Goal: Transaction & Acquisition: Purchase product/service

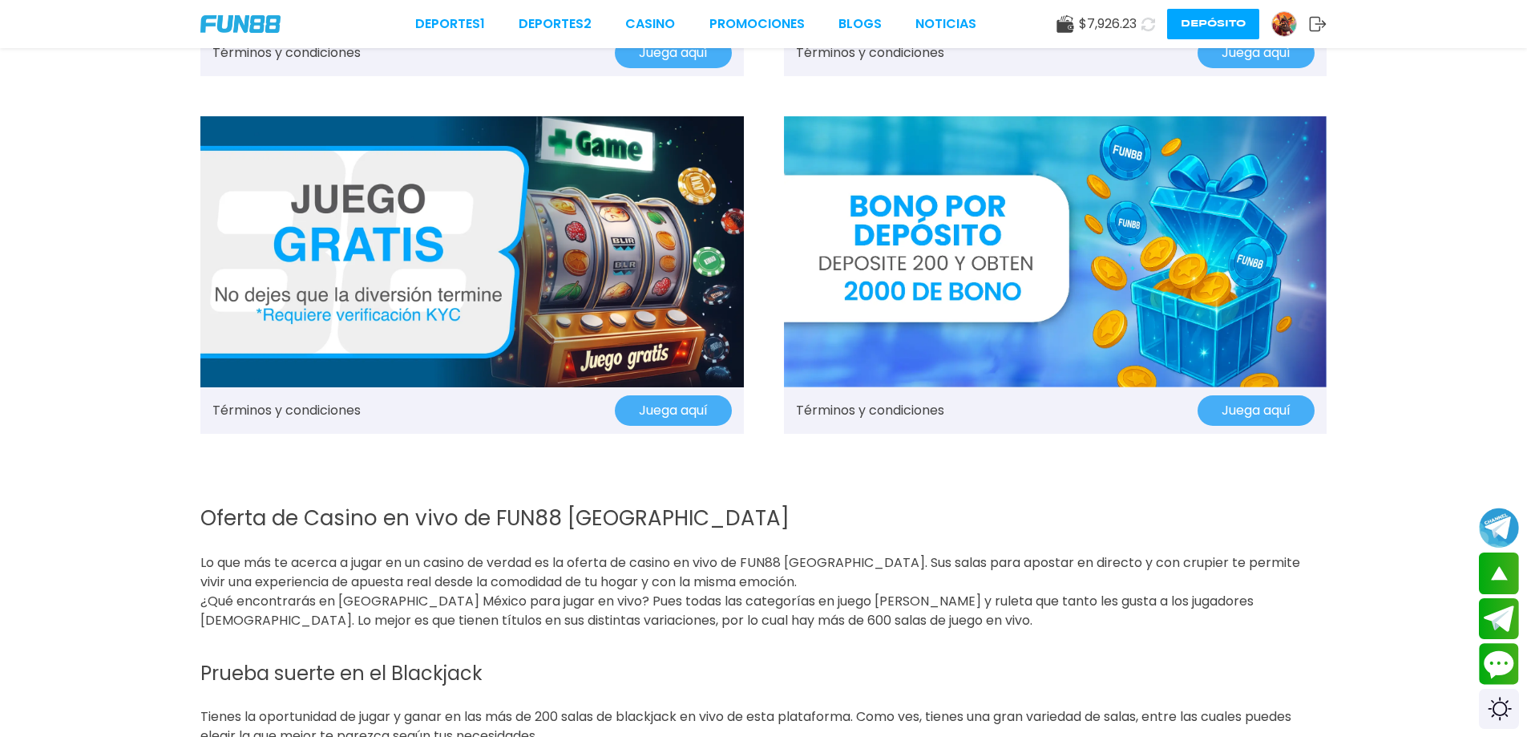
scroll to position [2251, 0]
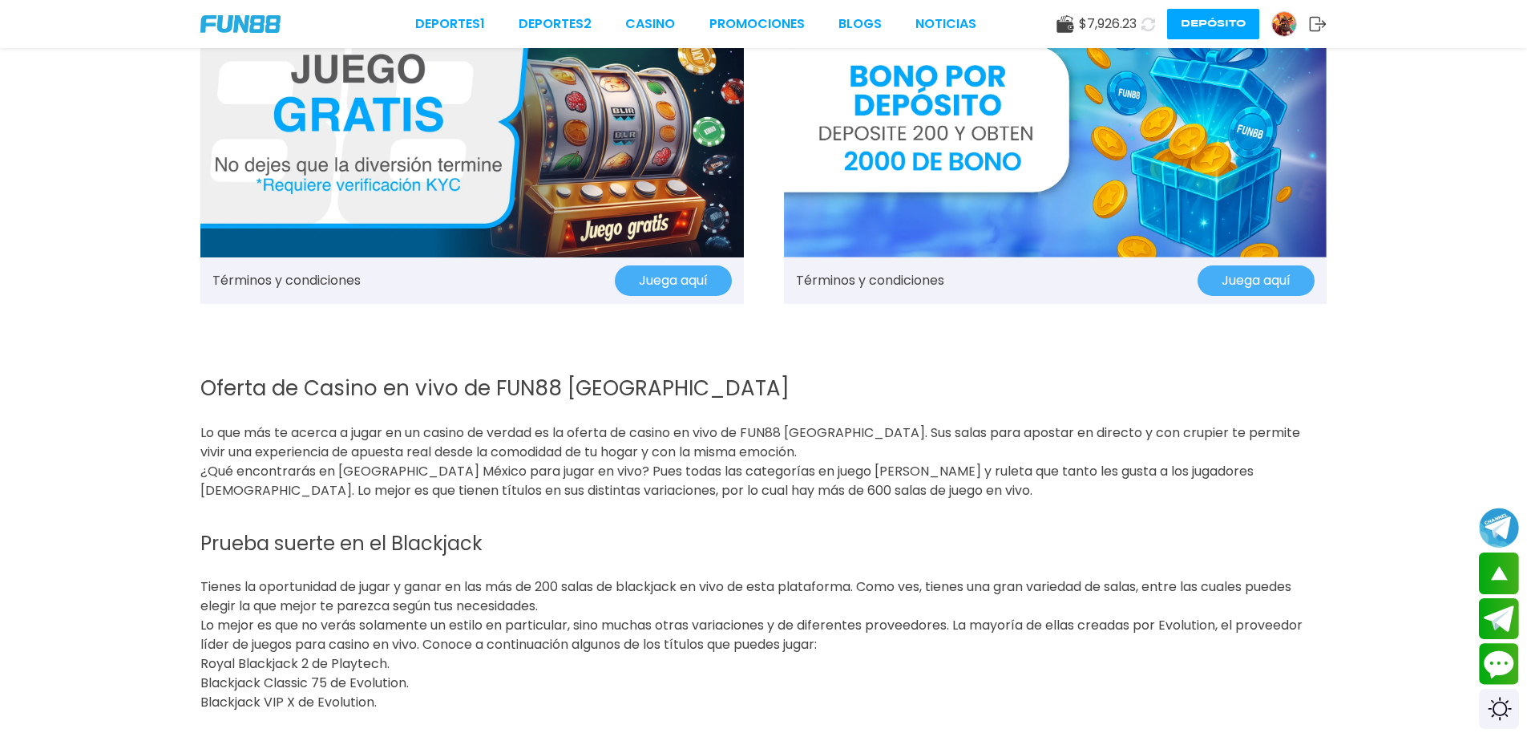
click at [1062, 119] on img at bounding box center [1055, 122] width 543 height 272
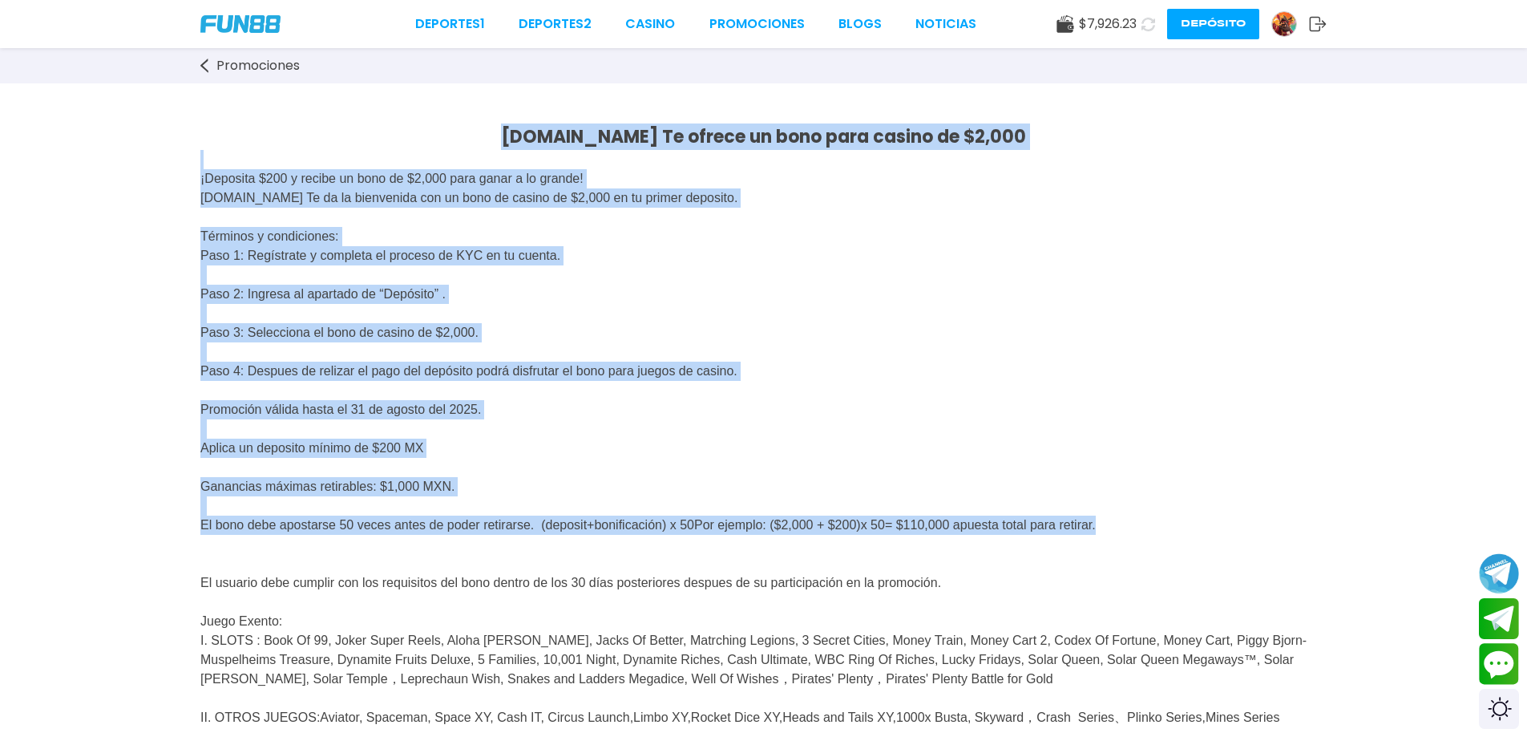
drag, startPoint x: 535, startPoint y: 127, endPoint x: 1290, endPoint y: 540, distance: 859.8
click at [1290, 540] on div "[DOMAIN_NAME] Te ofrece un bono para casino de $2,000 ¡Deposita $200 y recibe u…" at bounding box center [763, 723] width 1527 height 1280
copy div "[DOMAIN_NAME] Te ofrece un bono para casino de $2,000 ¡Deposita $200 y recibe u…"
click at [1223, 32] on button "Depósito" at bounding box center [1213, 24] width 92 height 30
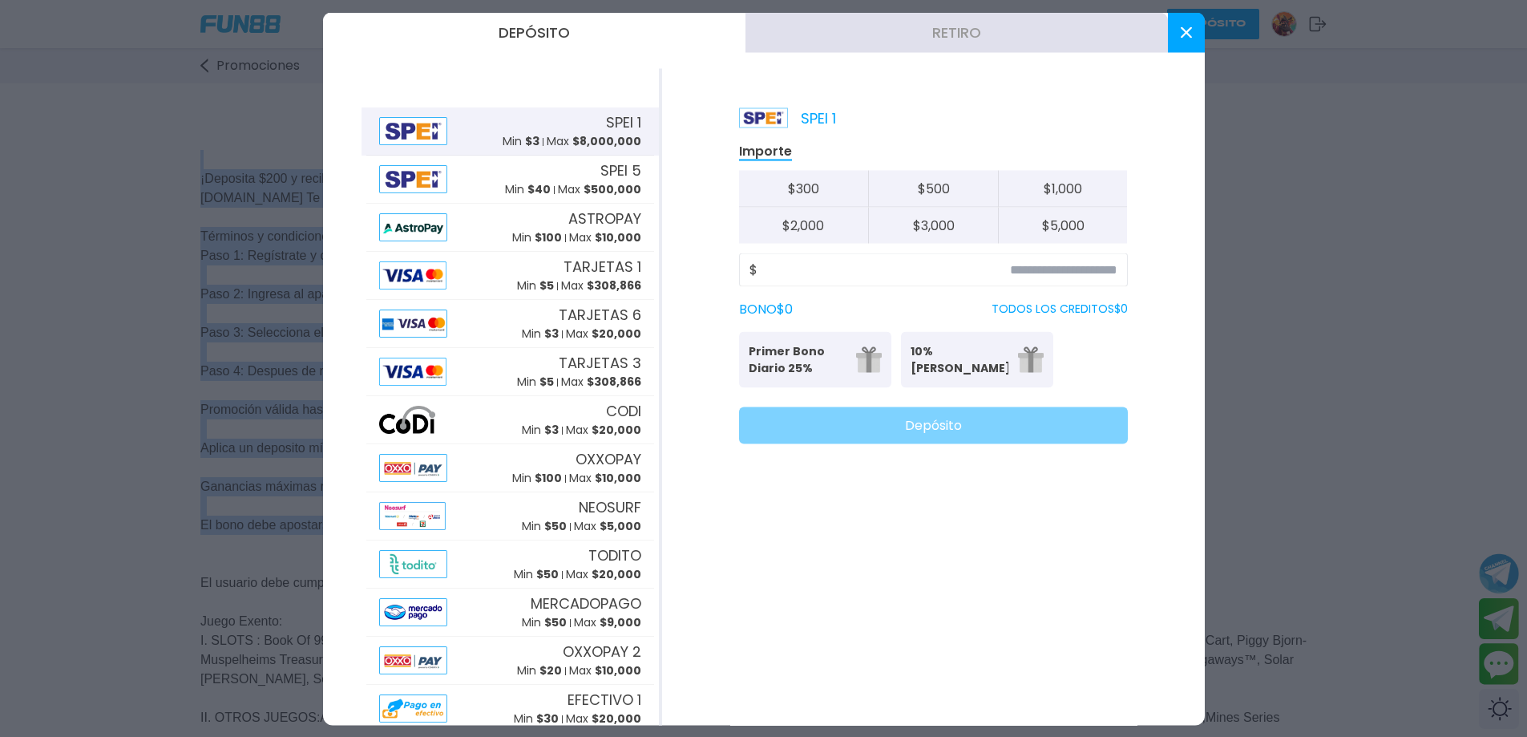
click at [1193, 45] on button at bounding box center [1186, 32] width 37 height 40
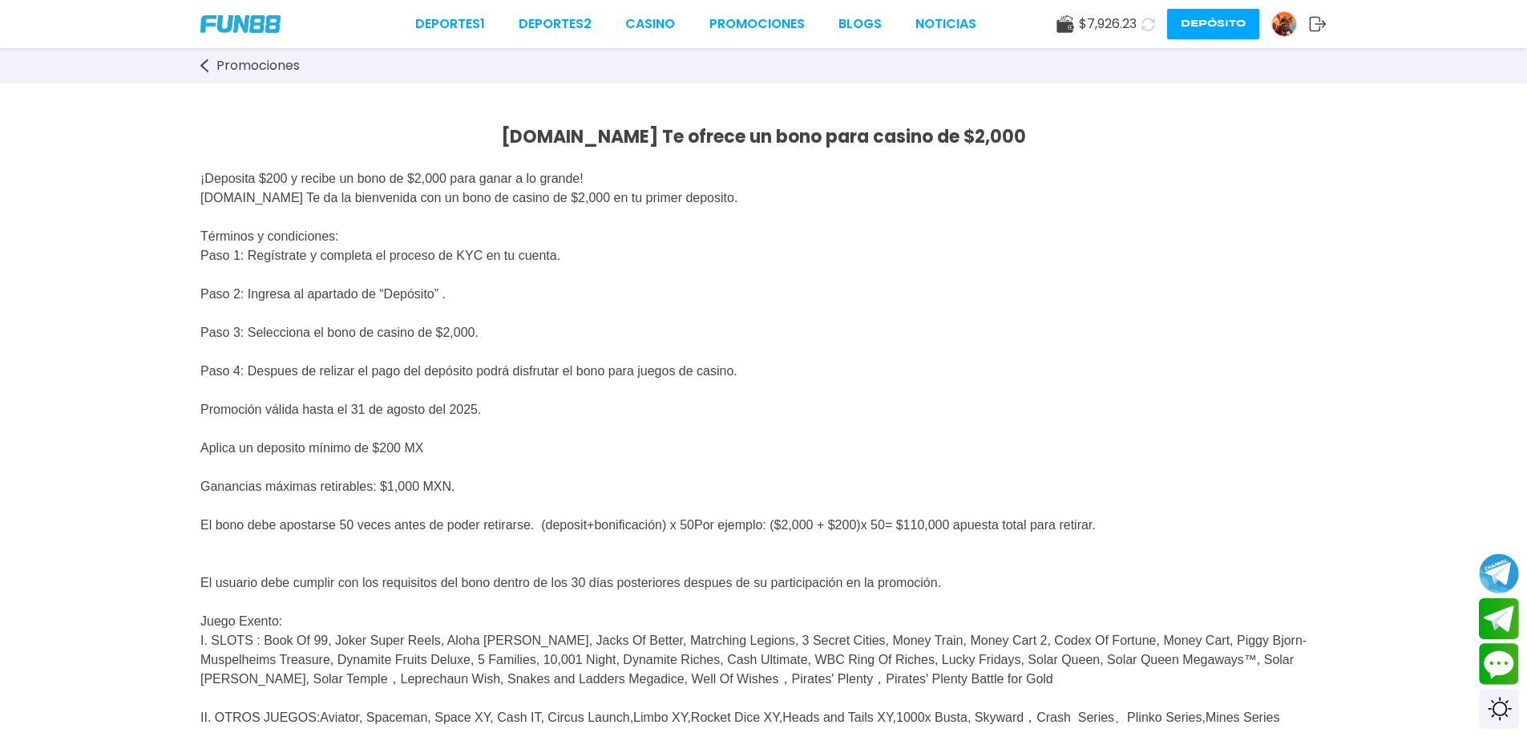
click at [737, 12] on div "Deportes 1 Deportes 2 CASINO Promociones BLOGS NOTICIAS $ 7,926.23 Depósito" at bounding box center [763, 24] width 1527 height 48
click at [739, 15] on link "Promociones" at bounding box center [756, 23] width 95 height 19
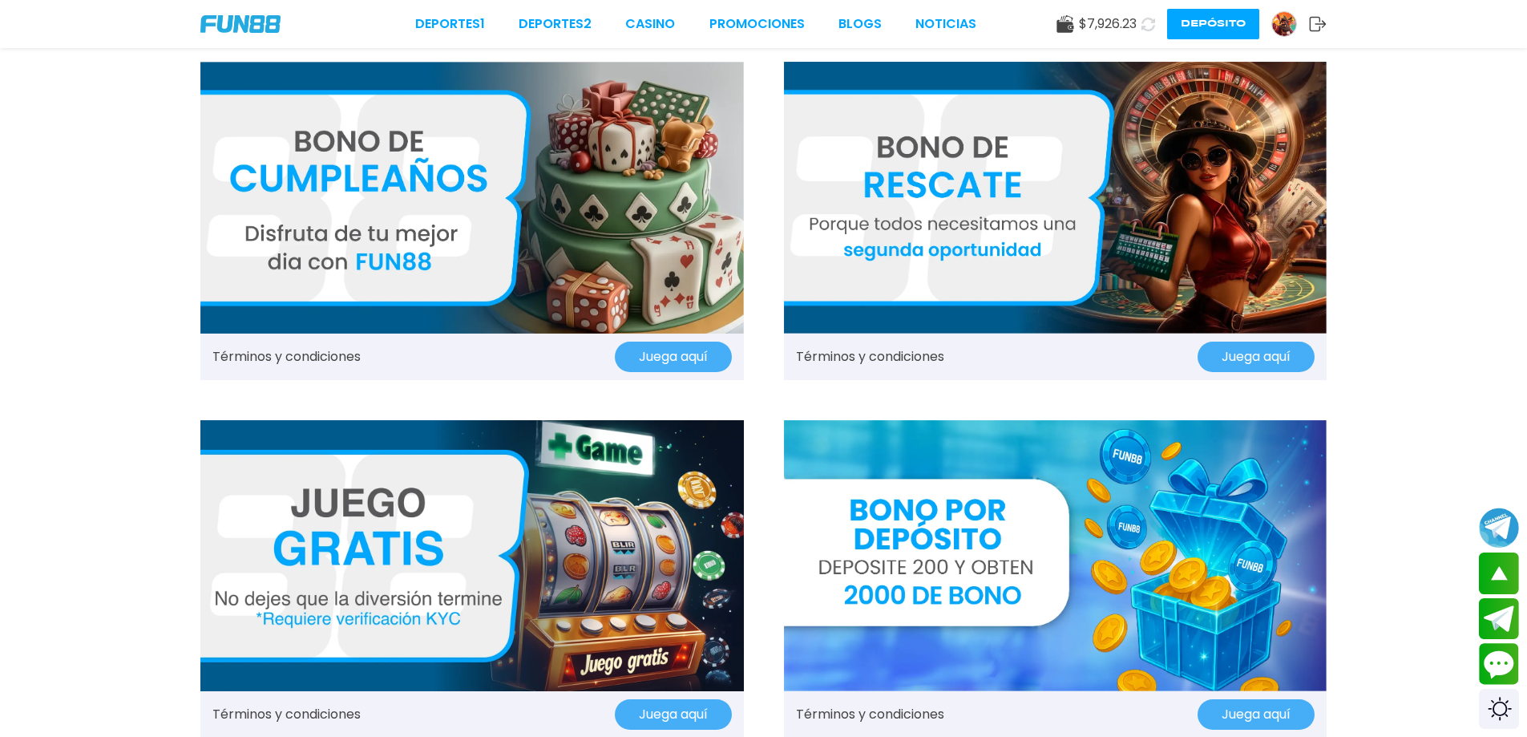
scroll to position [1924, 0]
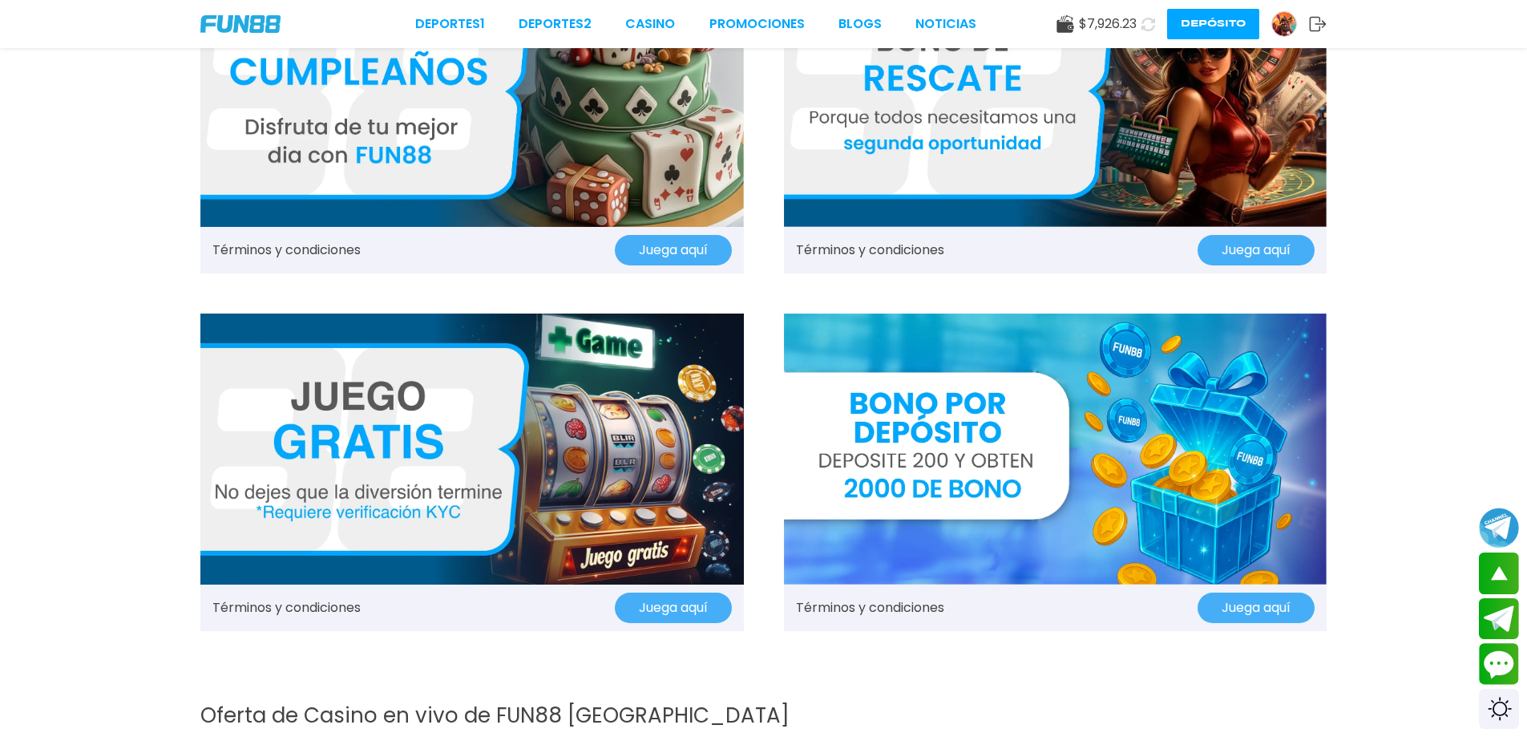
click at [1273, 608] on button "Juega aquí" at bounding box center [1255, 607] width 117 height 30
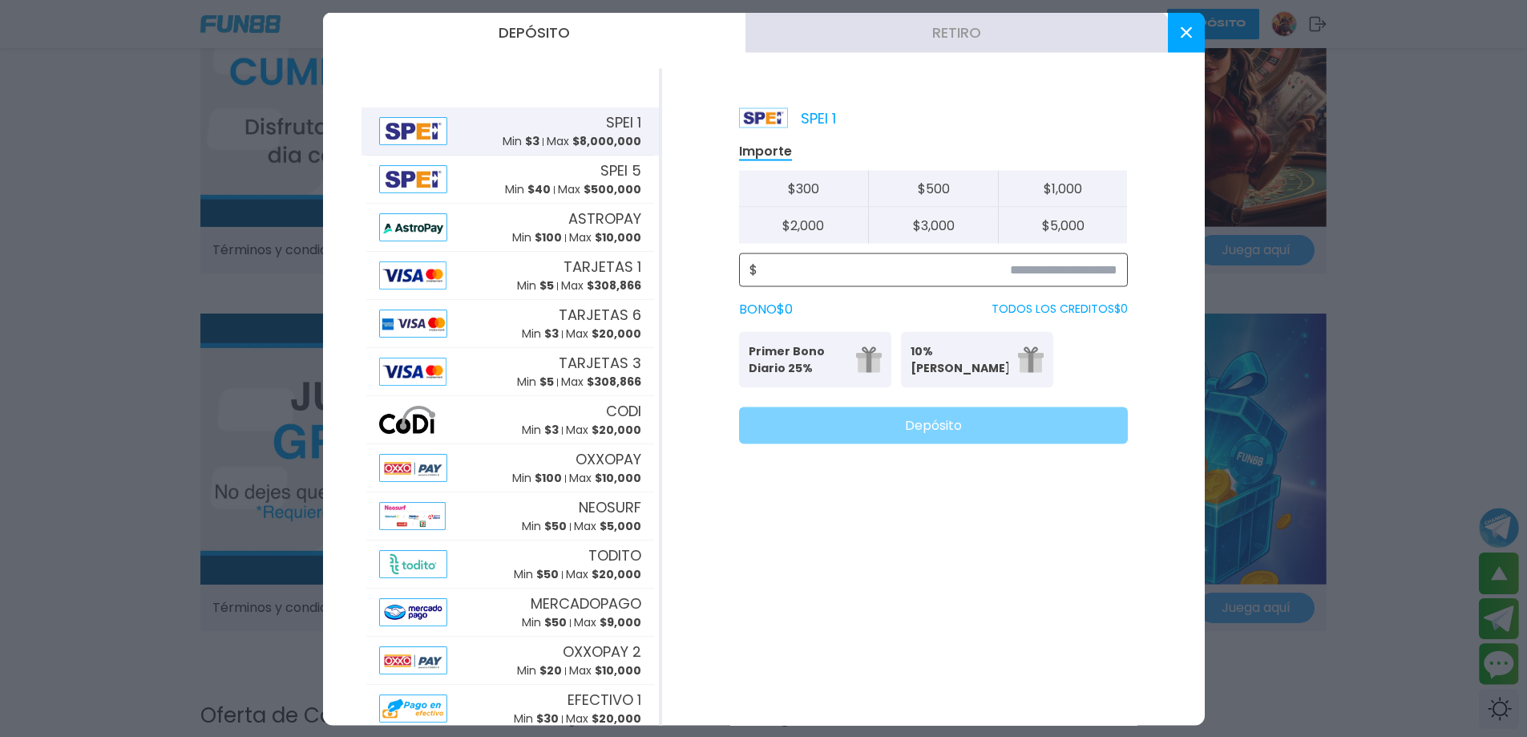
click at [1037, 271] on input at bounding box center [937, 269] width 360 height 19
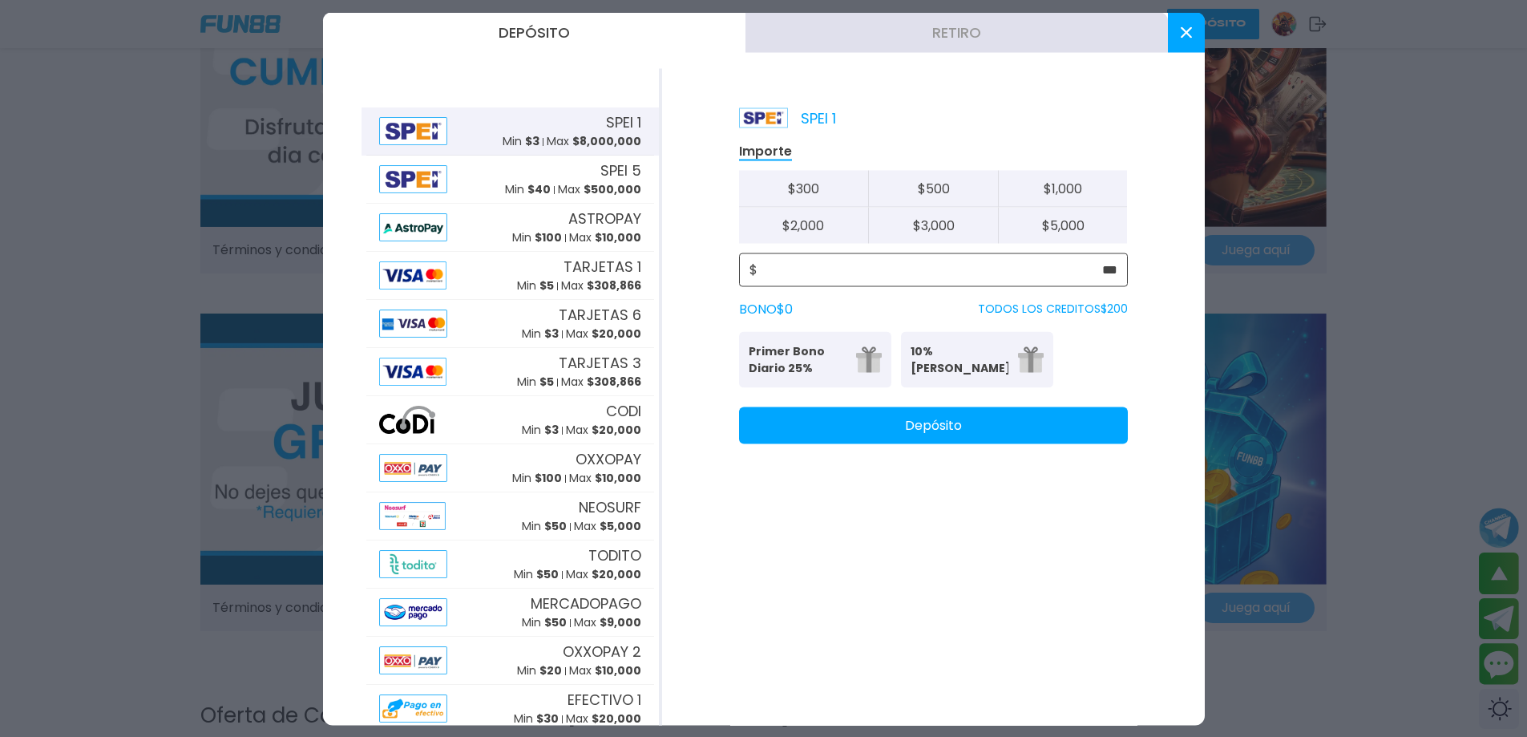
type input "***"
click at [1387, 358] on div at bounding box center [763, 368] width 1527 height 737
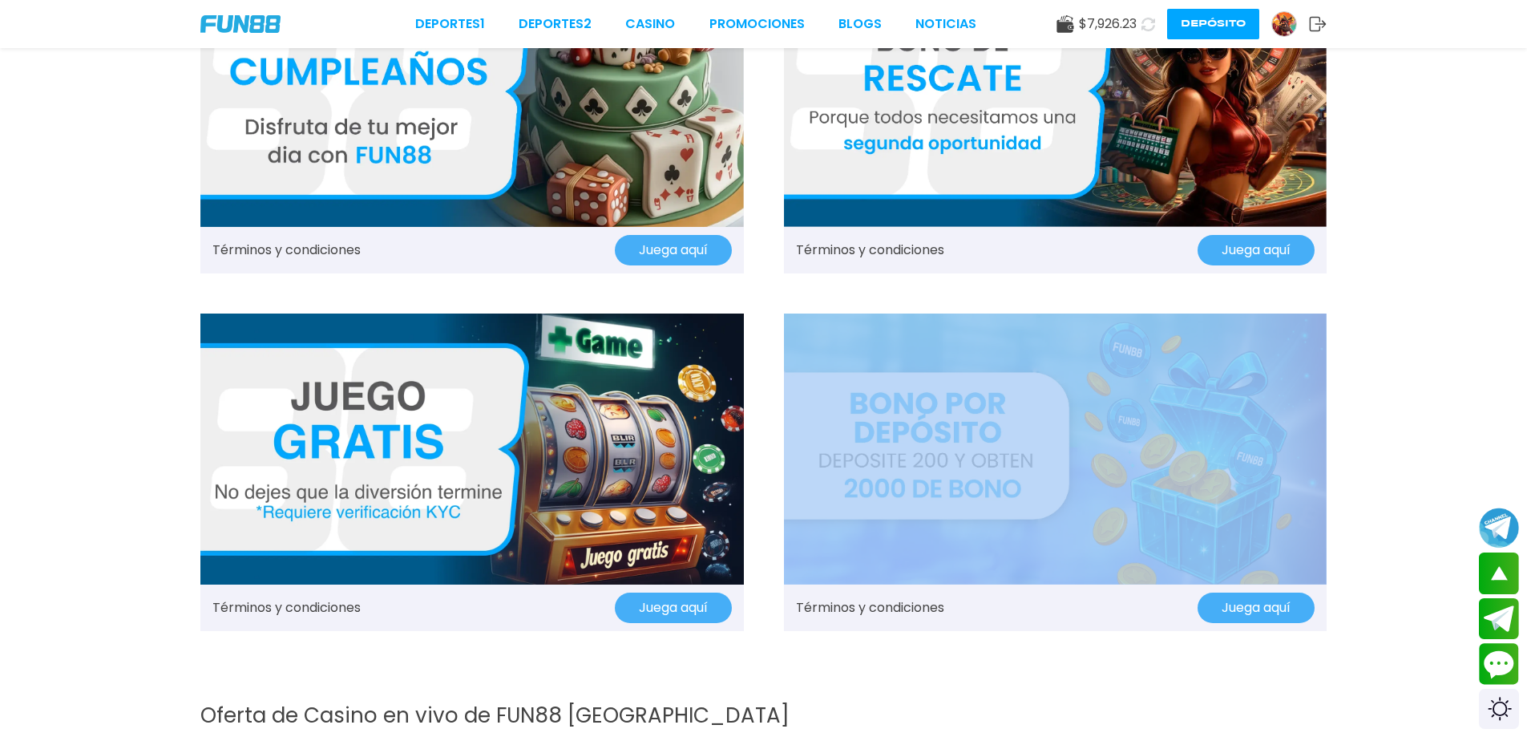
click at [1198, 452] on img at bounding box center [1055, 449] width 543 height 272
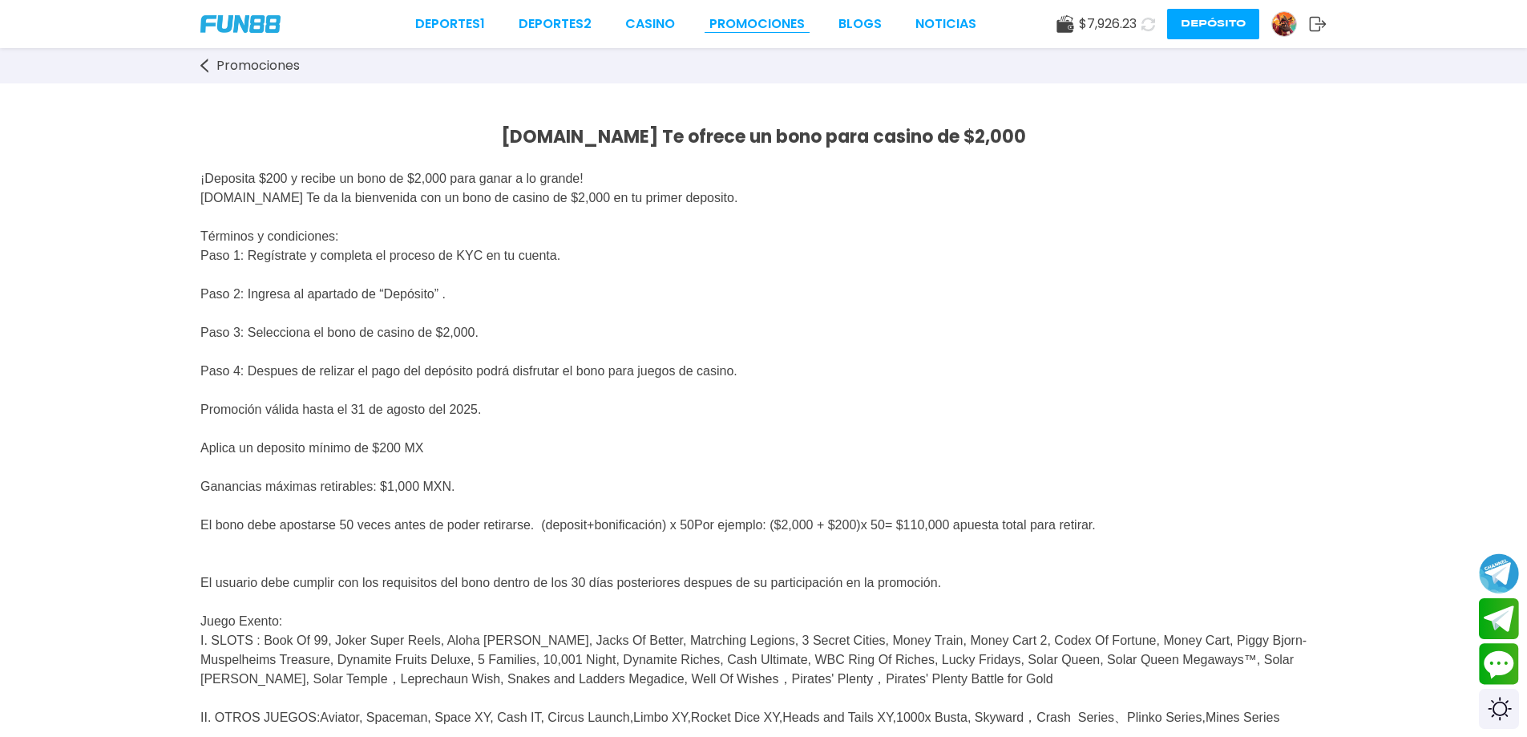
click at [786, 22] on link "Promociones" at bounding box center [756, 23] width 95 height 19
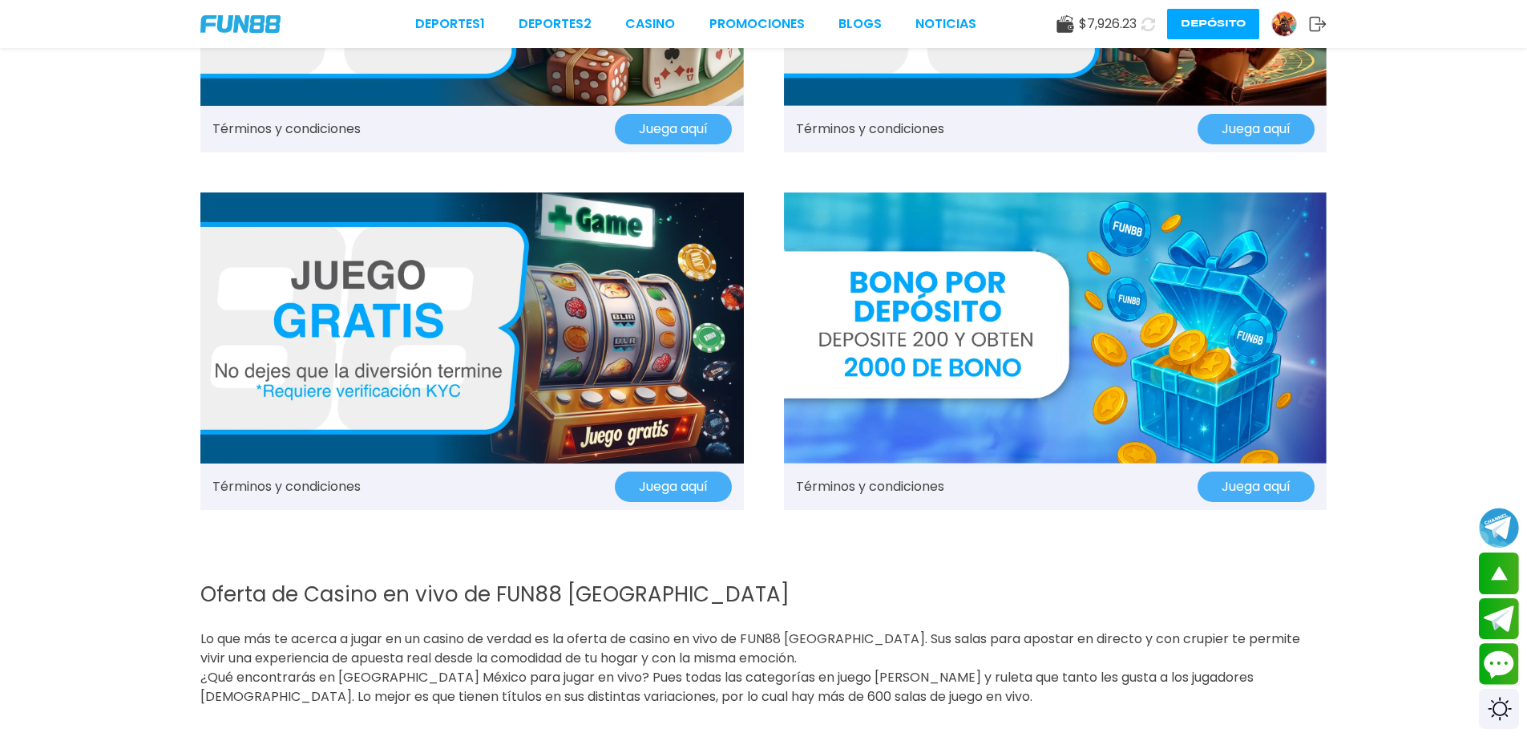
scroll to position [2030, 0]
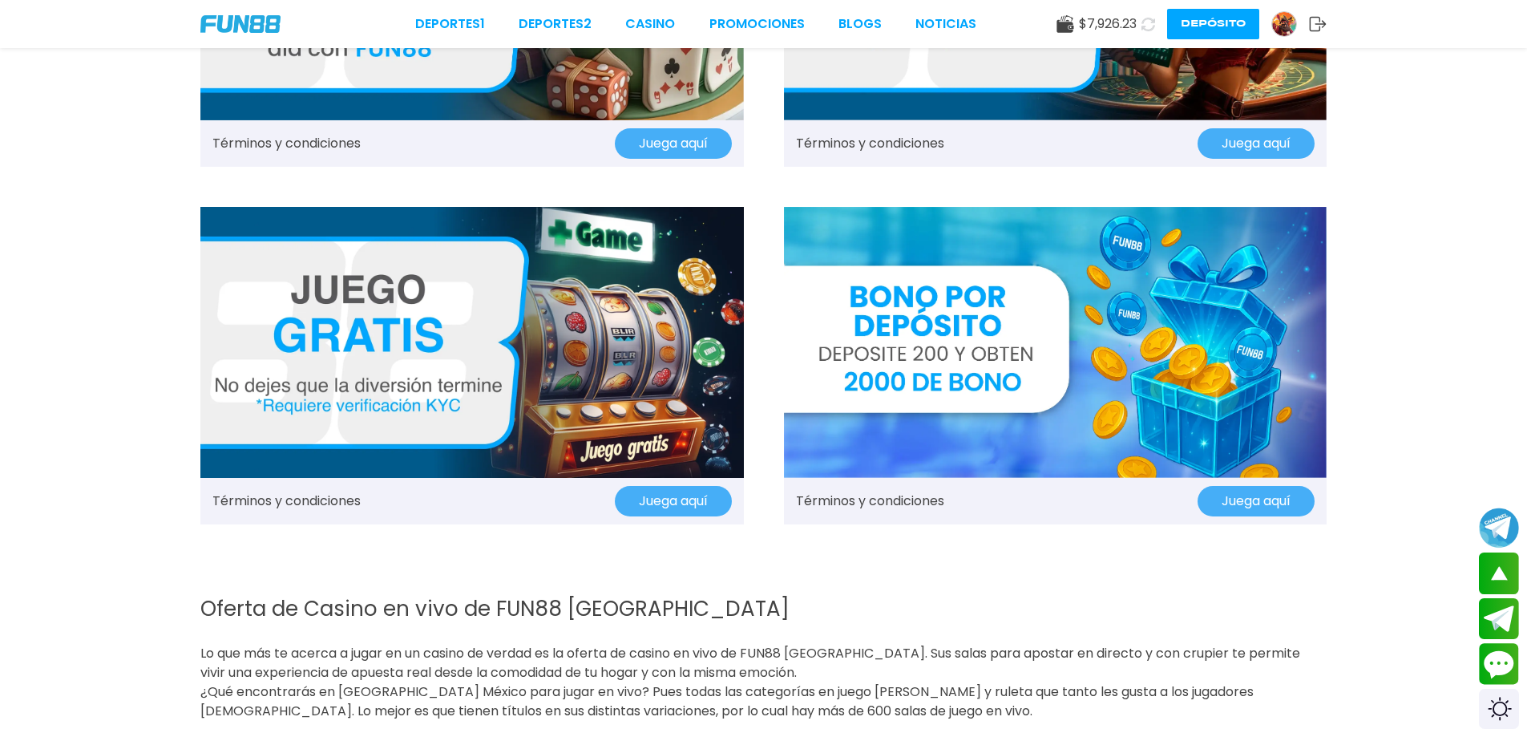
click at [1234, 505] on button "Juega aquí" at bounding box center [1255, 501] width 117 height 30
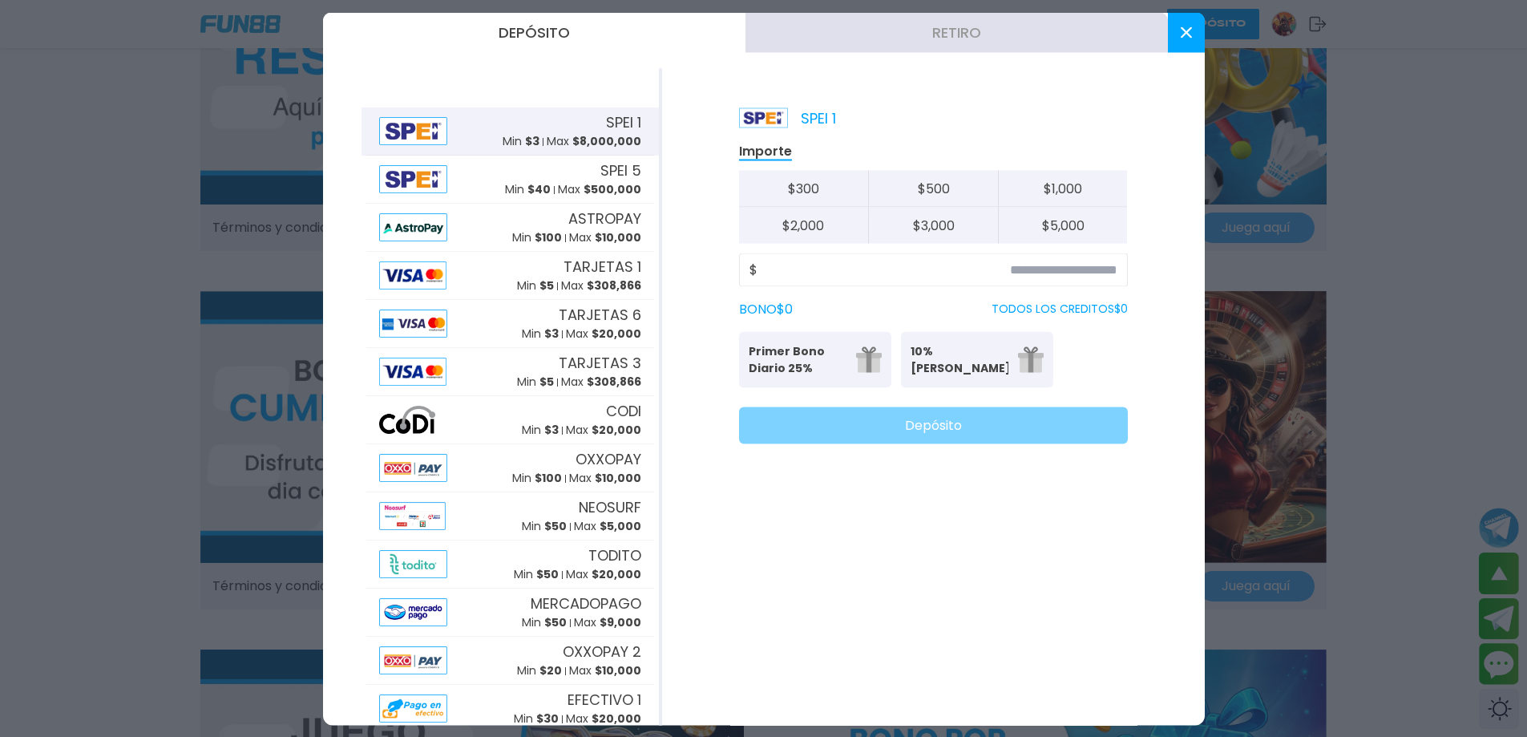
scroll to position [1282, 0]
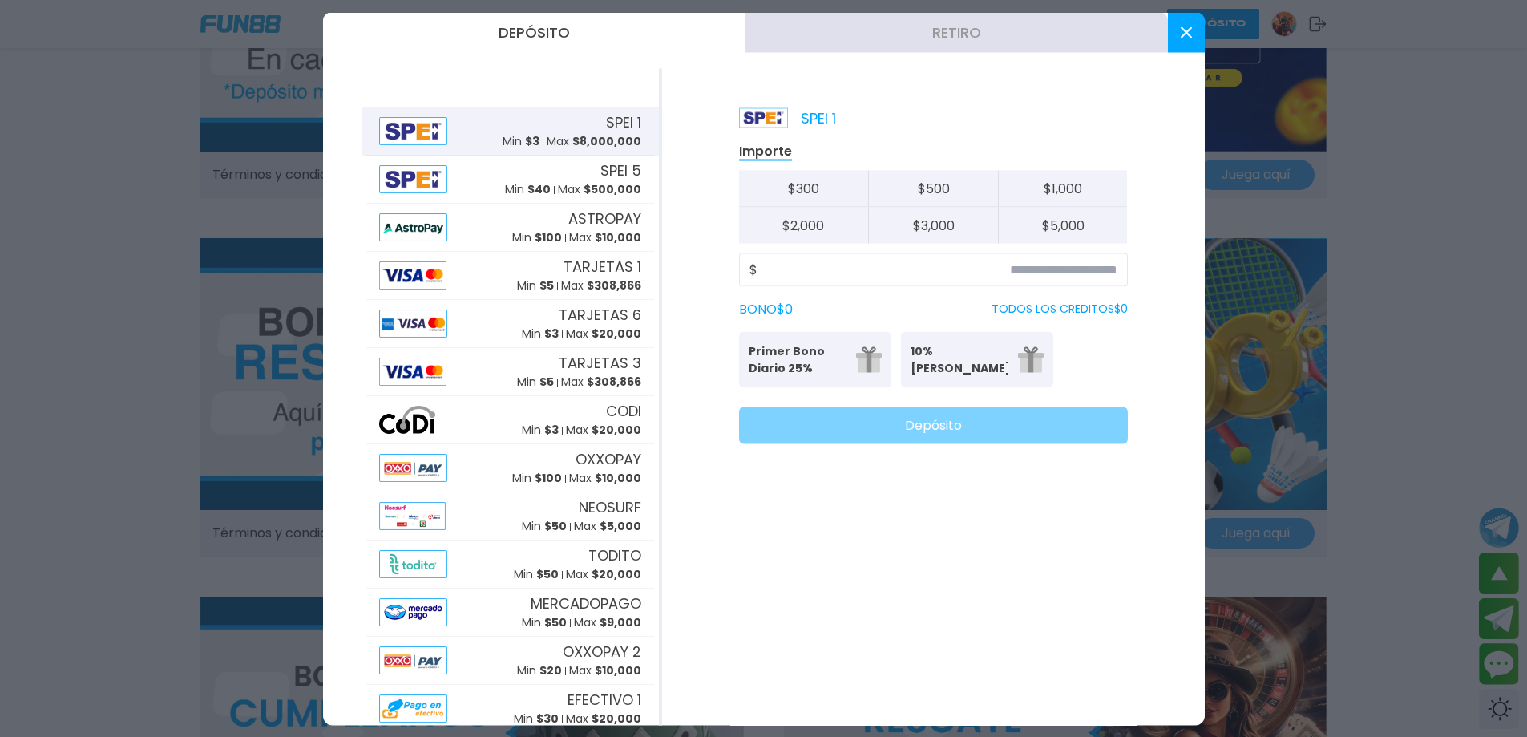
click at [1174, 34] on button at bounding box center [1186, 32] width 37 height 40
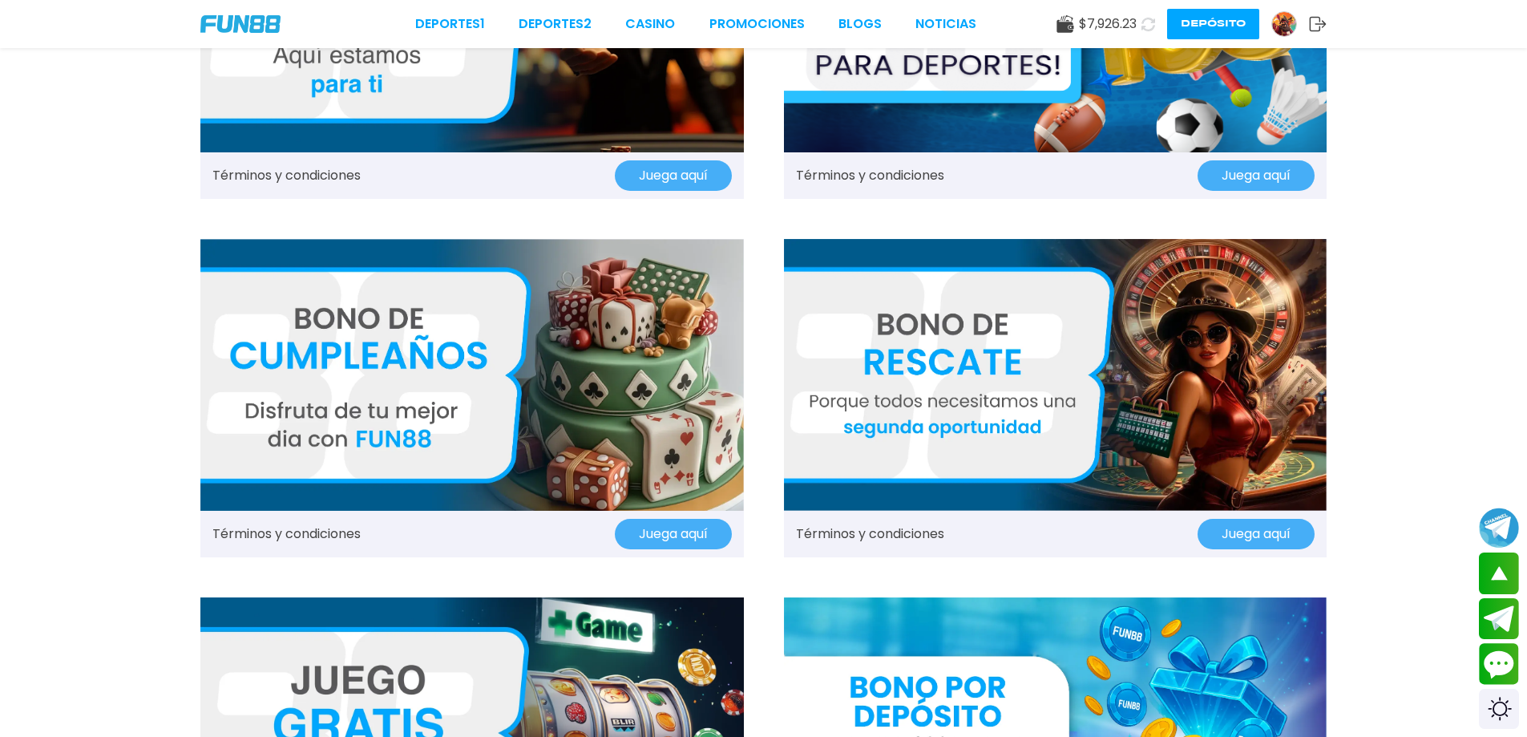
scroll to position [1924, 0]
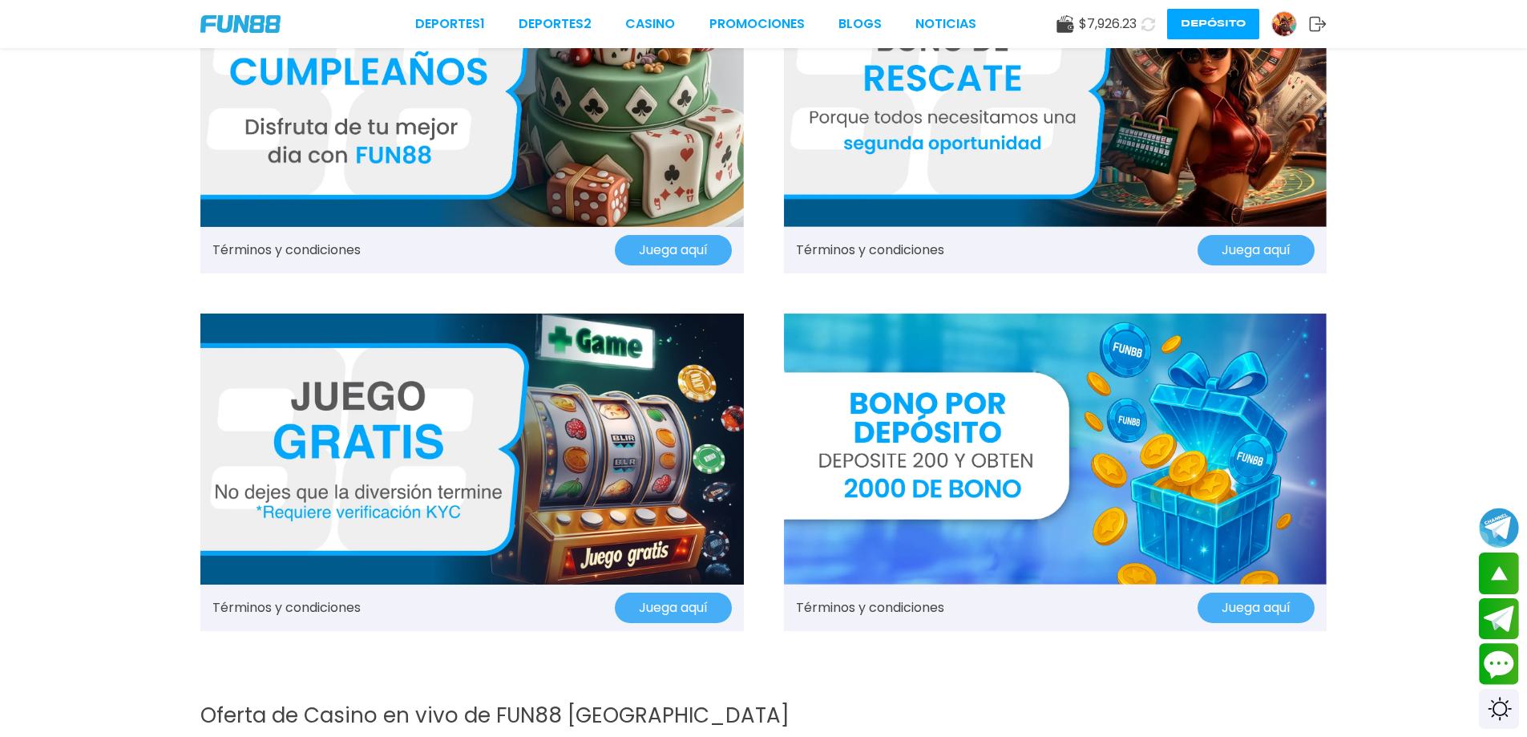
click at [995, 404] on img at bounding box center [1055, 449] width 543 height 272
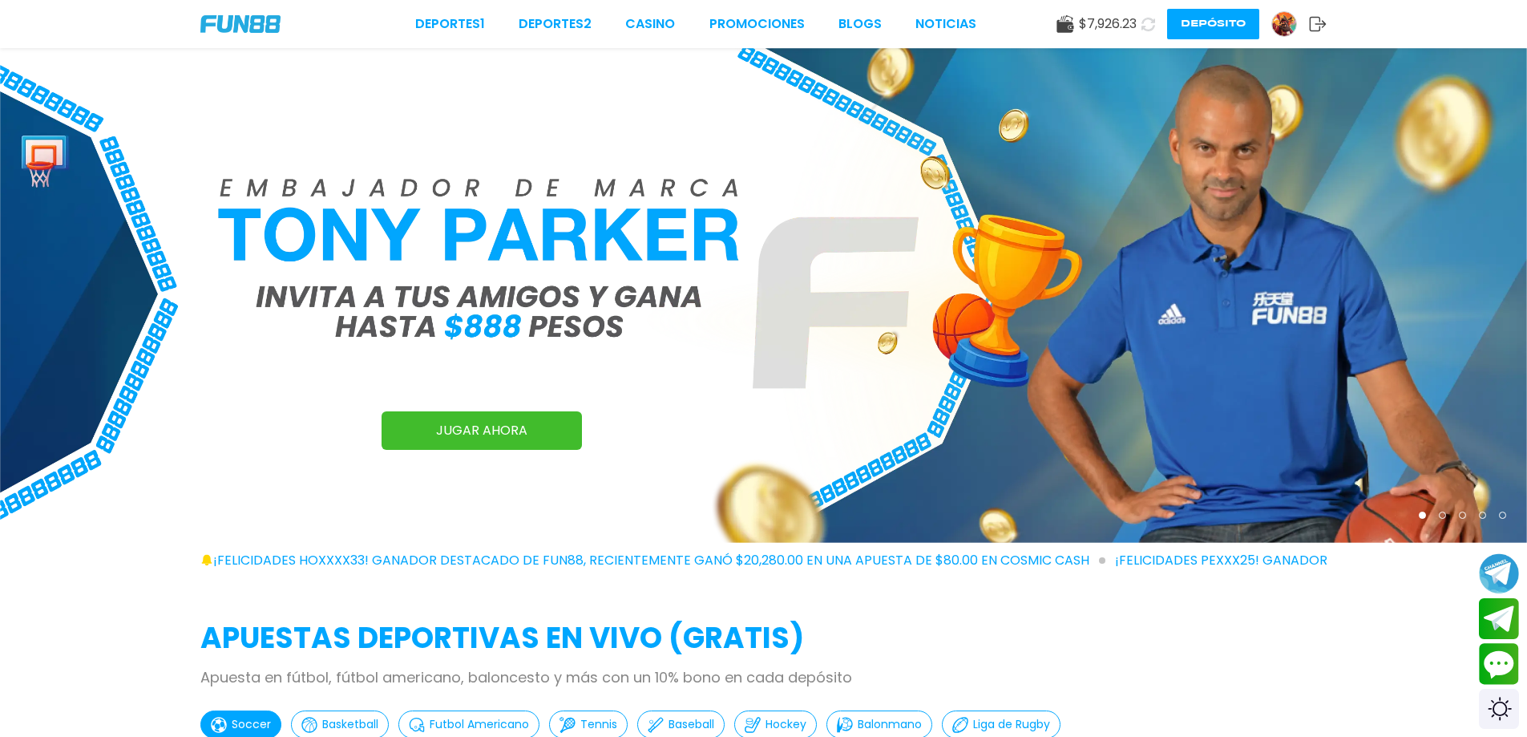
click at [612, 18] on div "Deportes 1 Deportes 2 CASINO Promociones BLOGS NOTICIAS" at bounding box center [695, 23] width 561 height 19
click at [651, 17] on link "CASINO" at bounding box center [650, 23] width 50 height 19
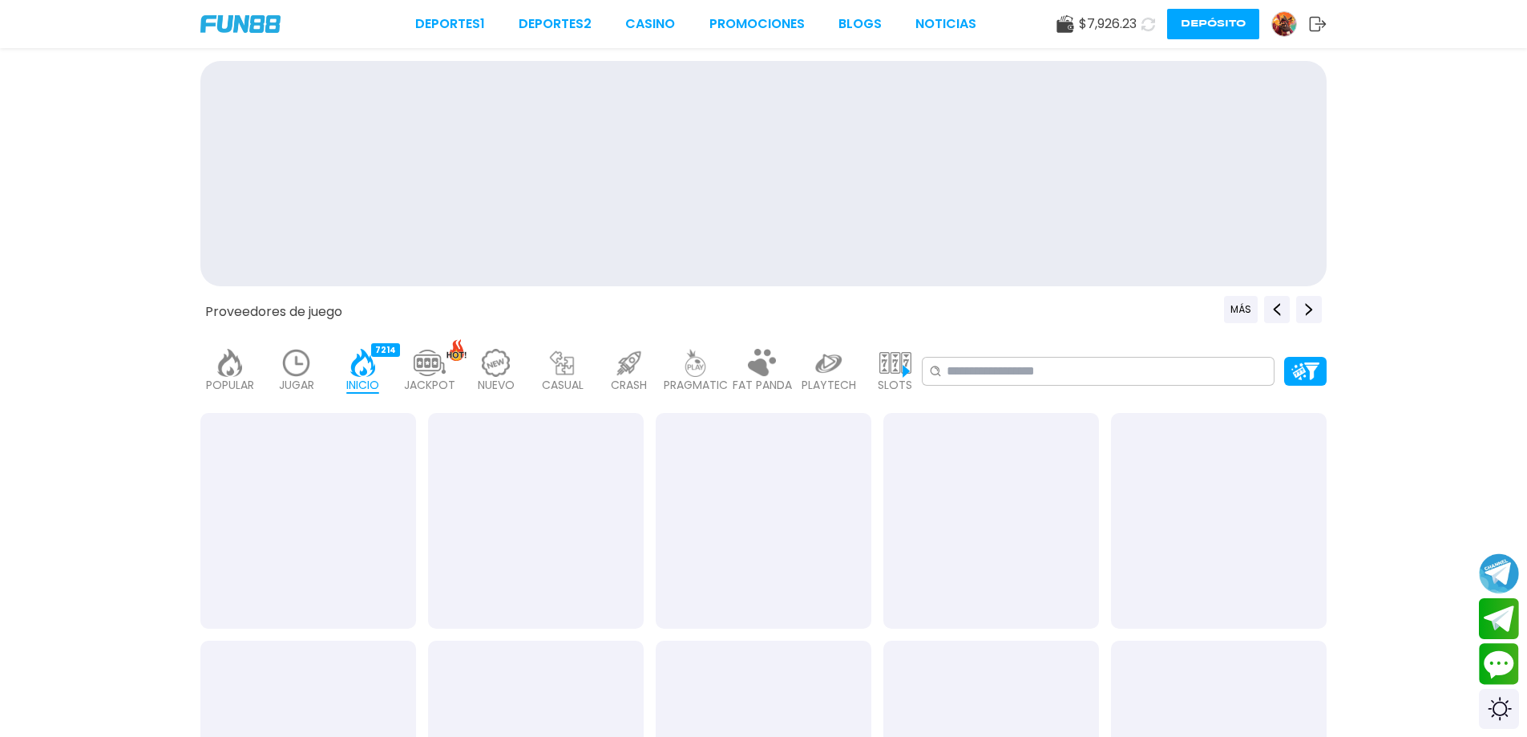
click at [792, 12] on div "Deportes 1 Deportes 2 CASINO Promociones BLOGS NOTICIAS $ 7,926.23 Depósito" at bounding box center [763, 24] width 1527 height 48
click at [773, 23] on link "Promociones" at bounding box center [756, 23] width 95 height 19
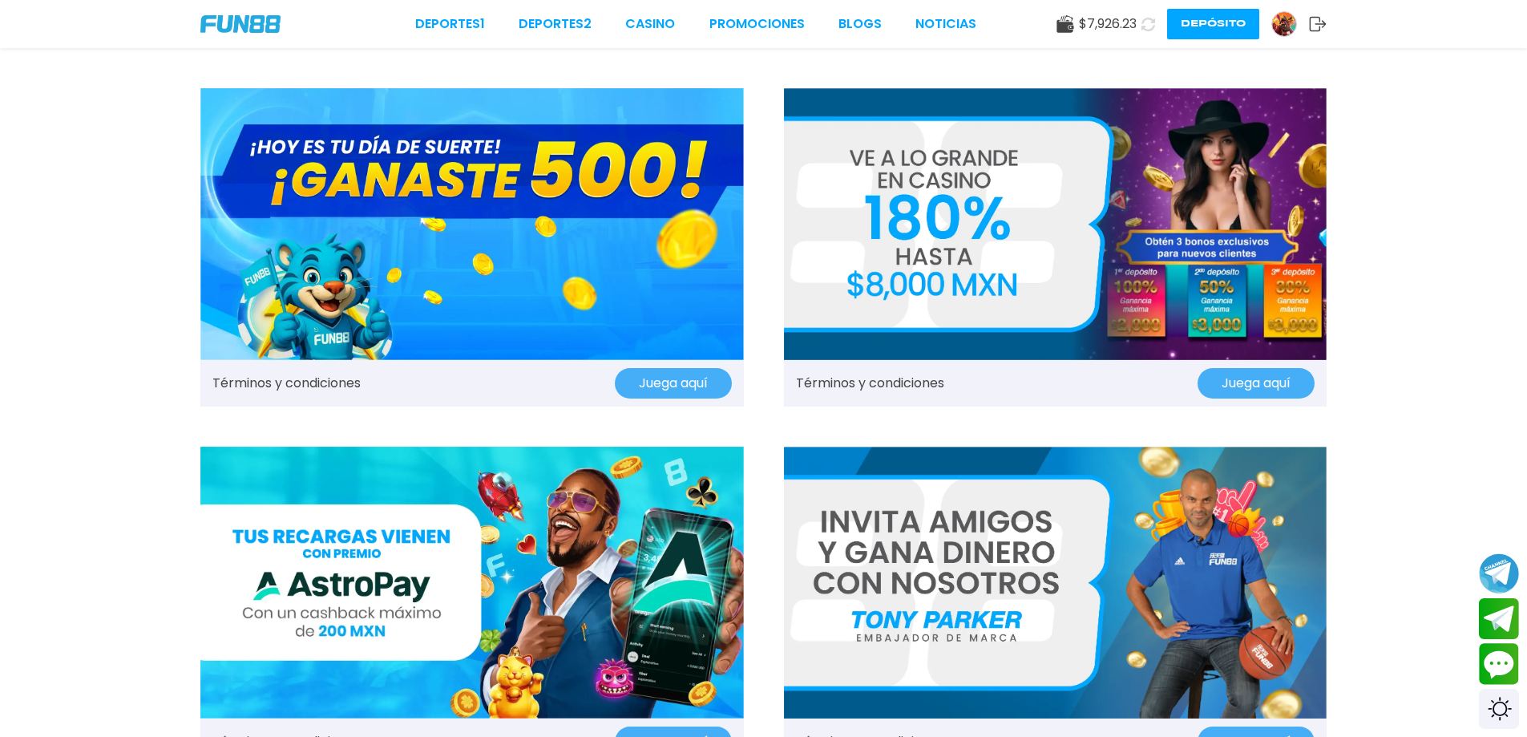
click at [605, 248] on img at bounding box center [471, 224] width 543 height 272
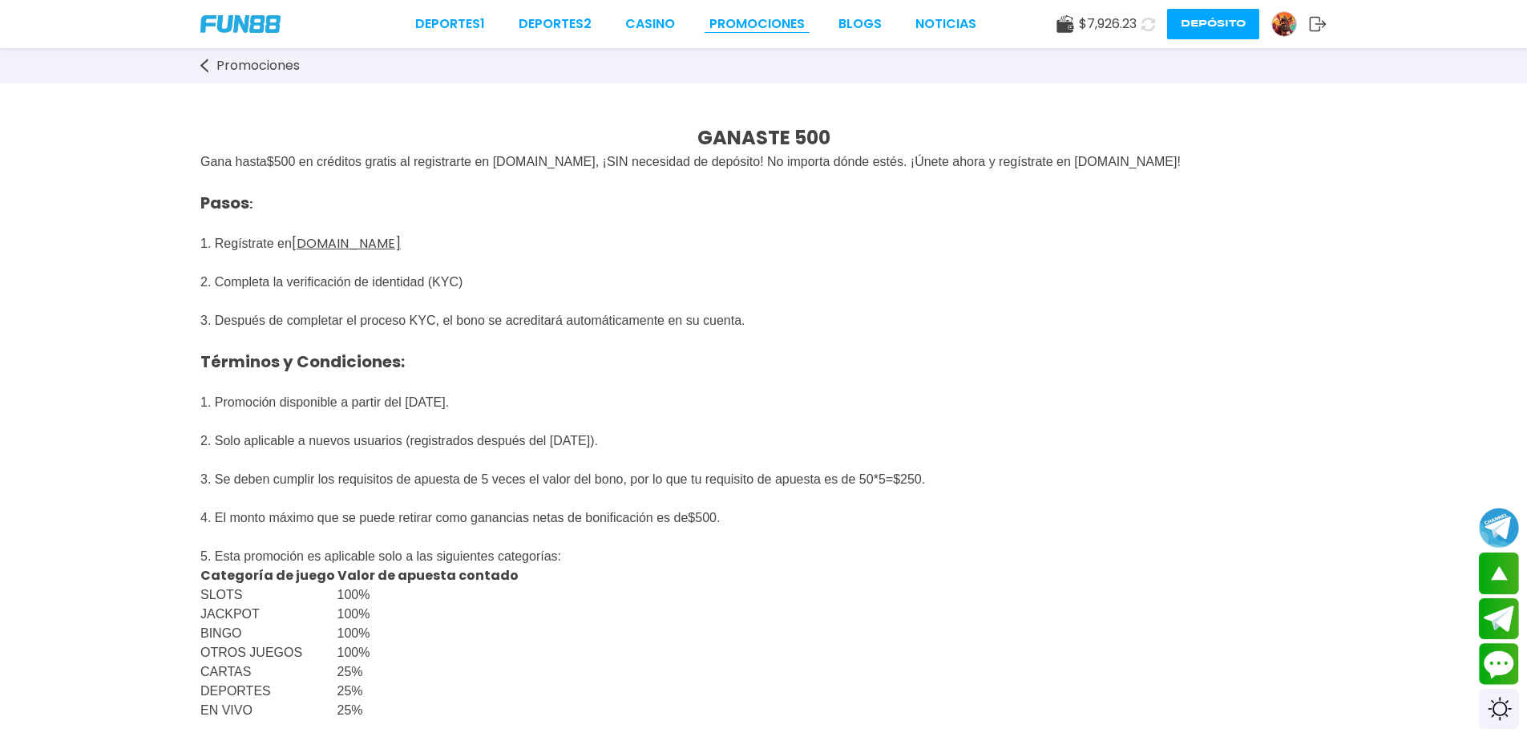
click at [757, 15] on link "Promociones" at bounding box center [756, 23] width 95 height 19
